Goal: Go to known website: Go to known website

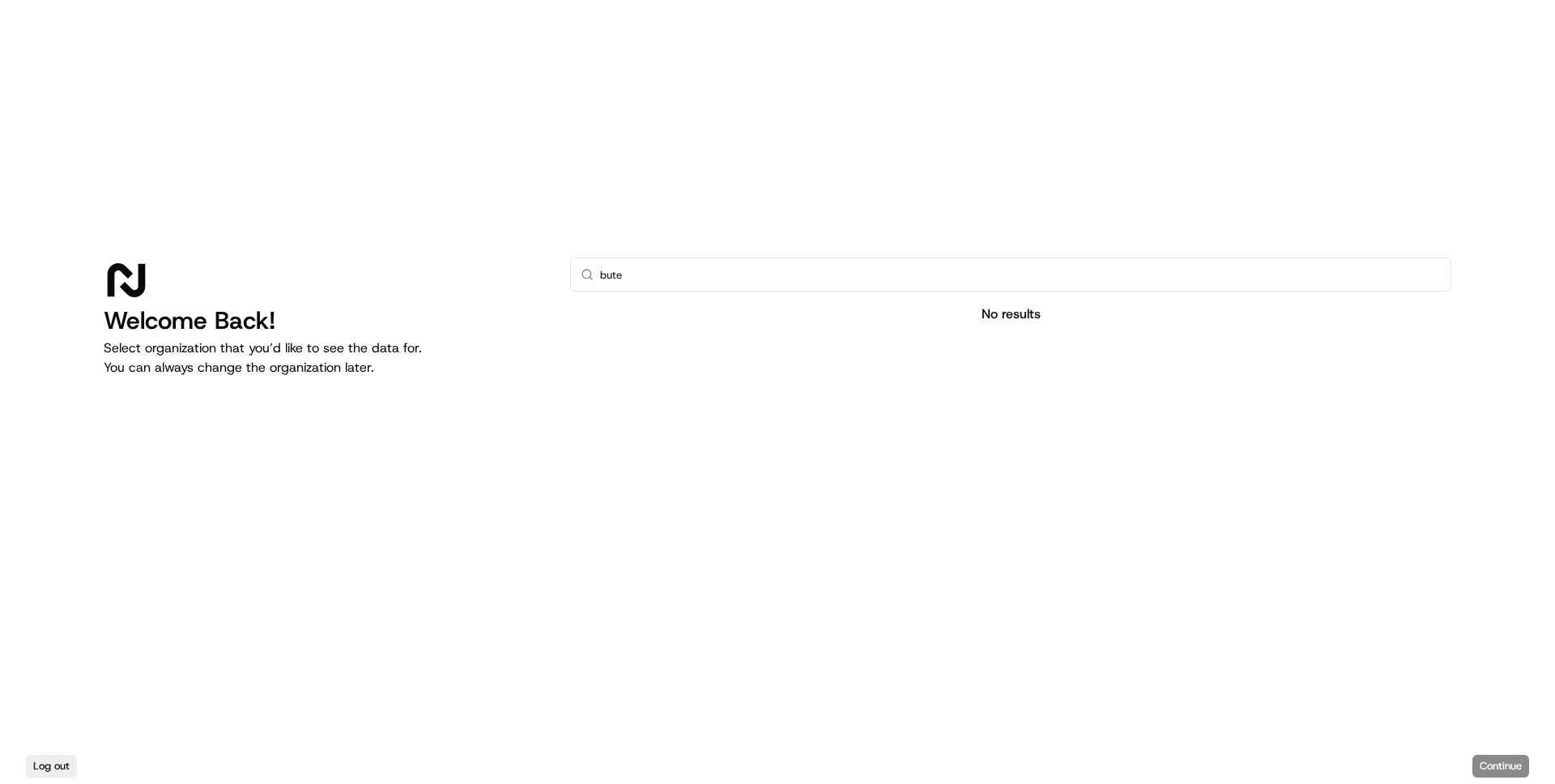
type input "but"
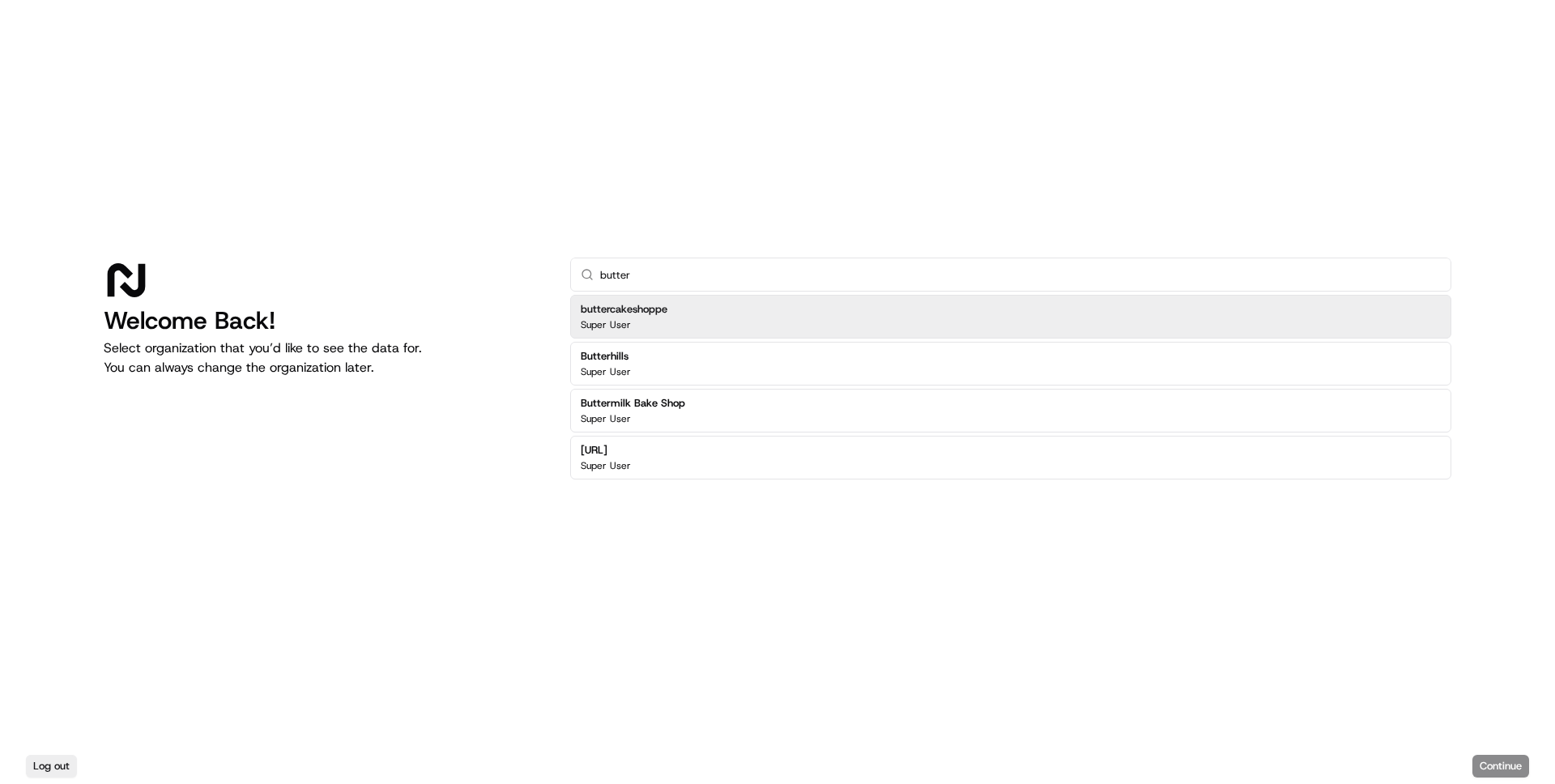
type input "butter"
click at [780, 318] on div "buttercakeshoppe Super User" at bounding box center [1011, 316] width 881 height 44
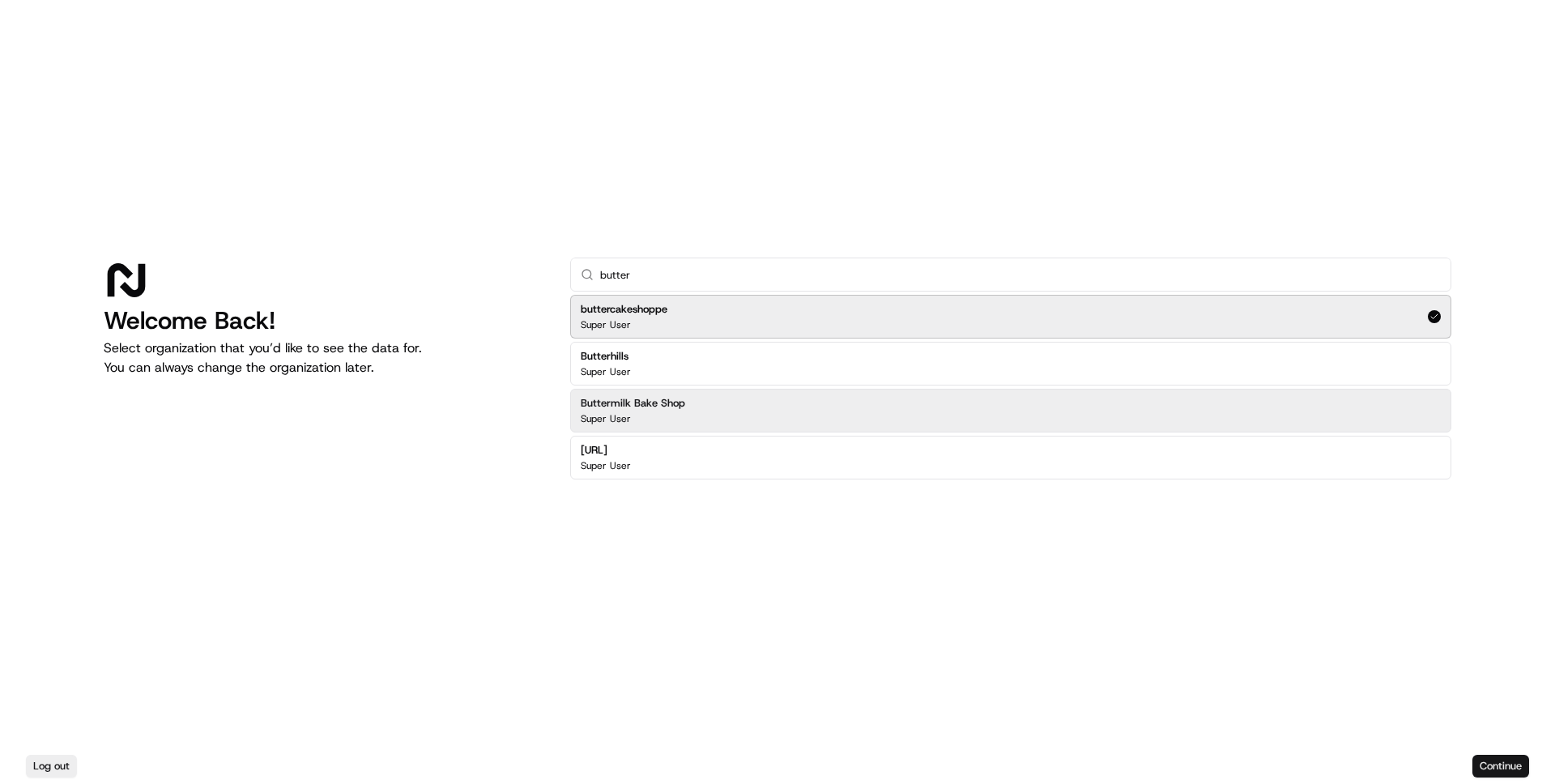
click at [1481, 761] on button "Continue" at bounding box center [1501, 766] width 57 height 23
